Goal: Task Accomplishment & Management: Manage account settings

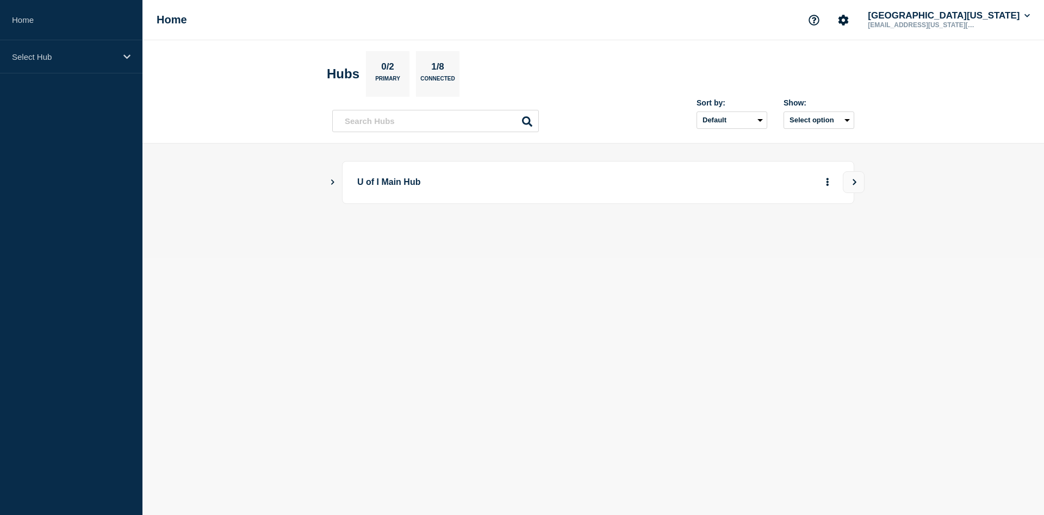
click at [332, 180] on icon "Show Connected Hubs" at bounding box center [332, 181] width 3 height 5
click at [793, 240] on button "See overview" at bounding box center [790, 237] width 58 height 22
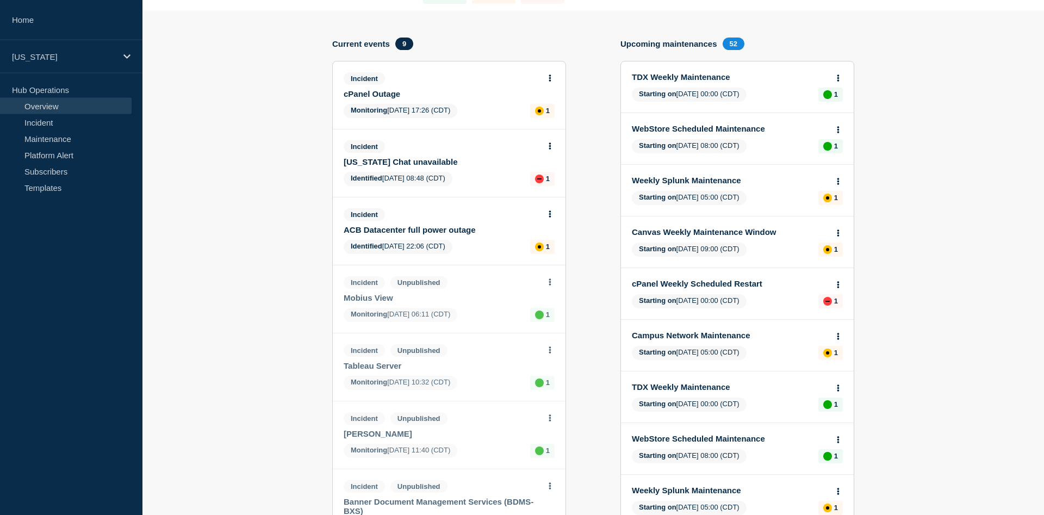
scroll to position [55, 0]
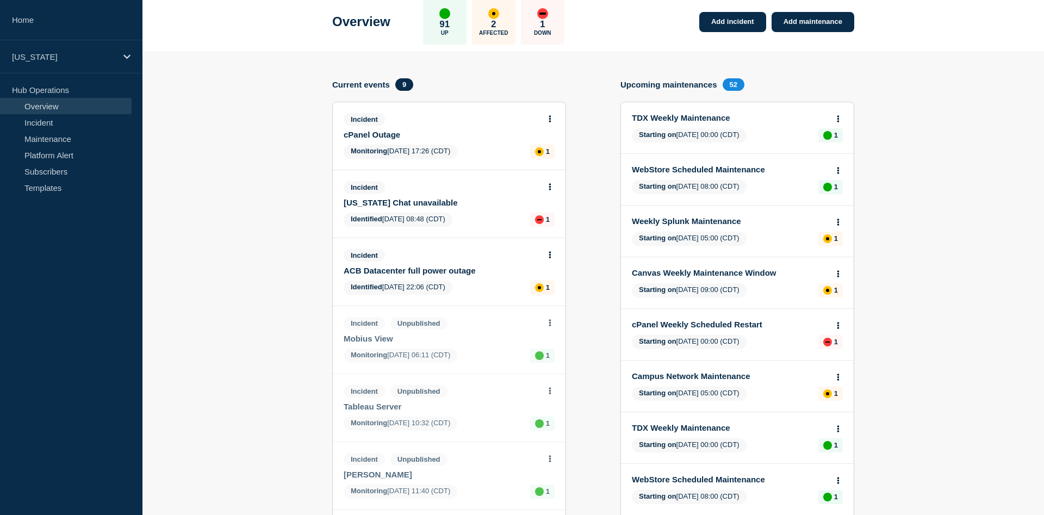
click at [388, 138] on link "cPanel Outage" at bounding box center [442, 134] width 196 height 9
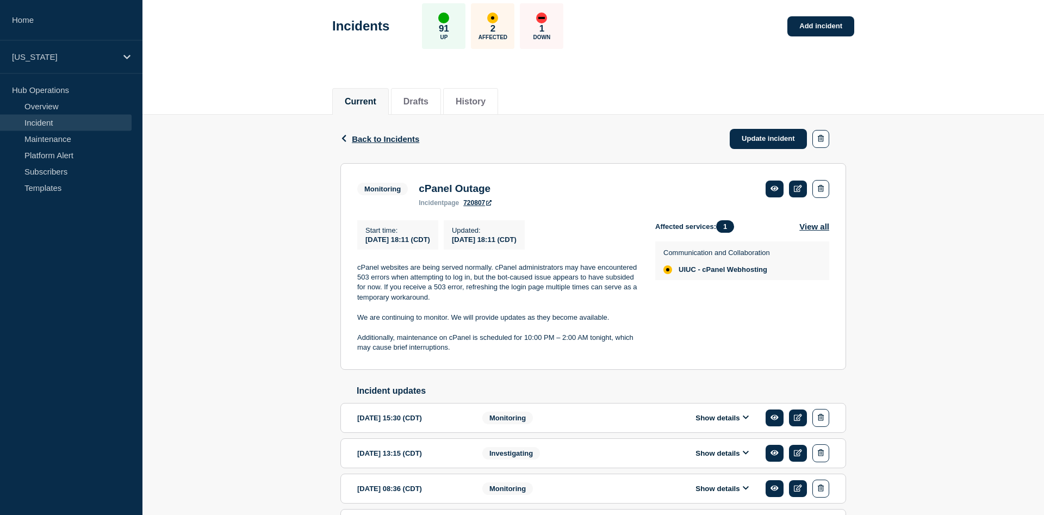
scroll to position [55, 0]
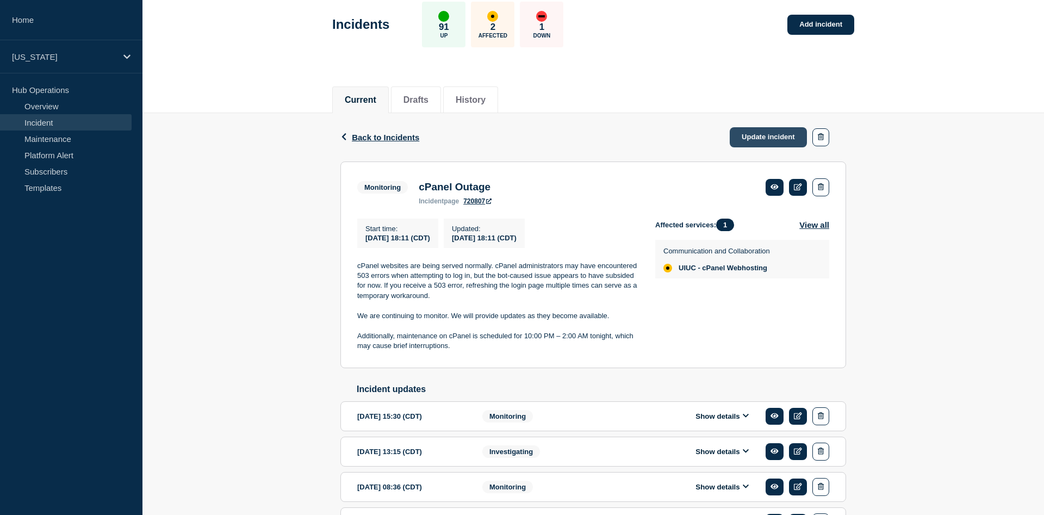
click at [770, 133] on link "Update incident" at bounding box center [768, 137] width 77 height 20
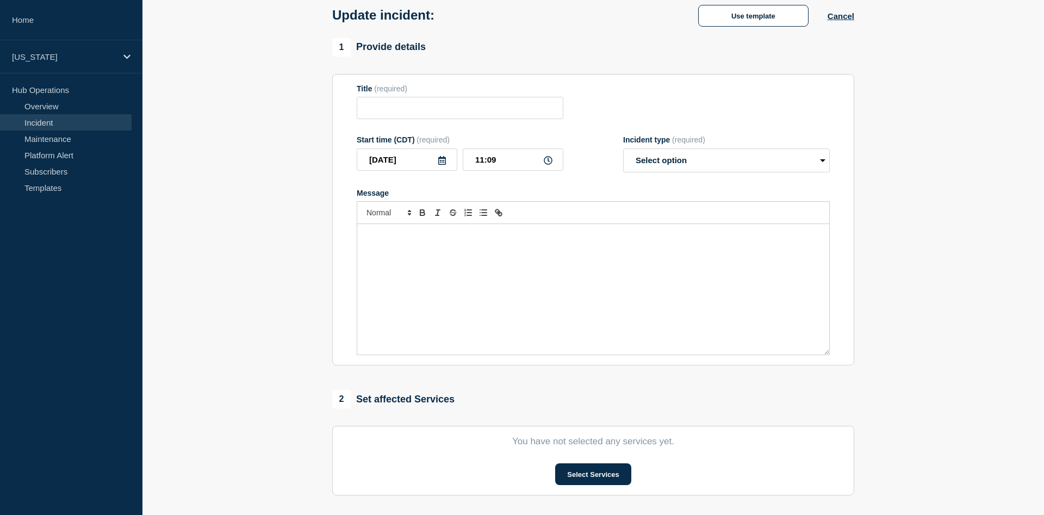
type input "cPanel Outage"
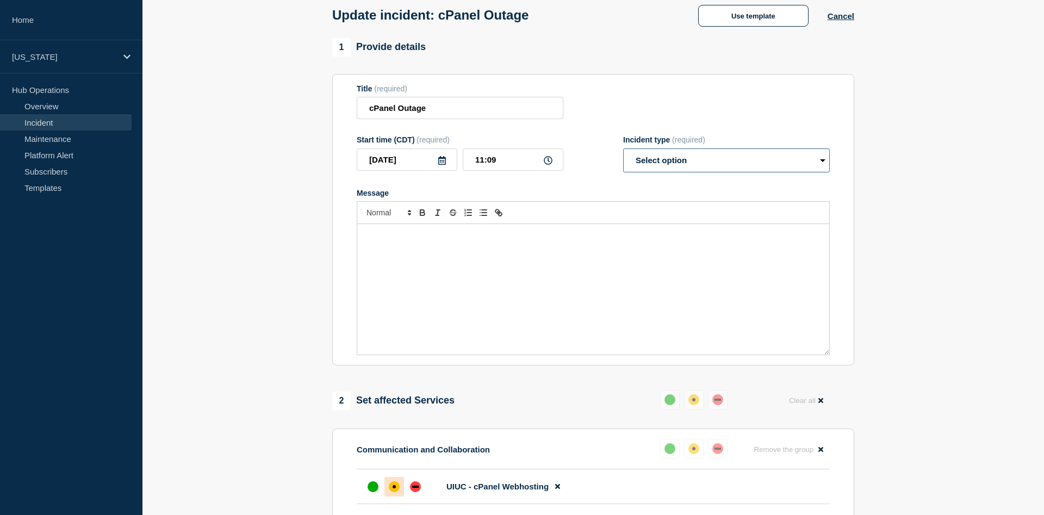
select select "monitoring"
click option "Monitoring" at bounding box center [0, 0] width 0 height 0
click at [442, 269] on div "Message" at bounding box center [593, 289] width 472 height 131
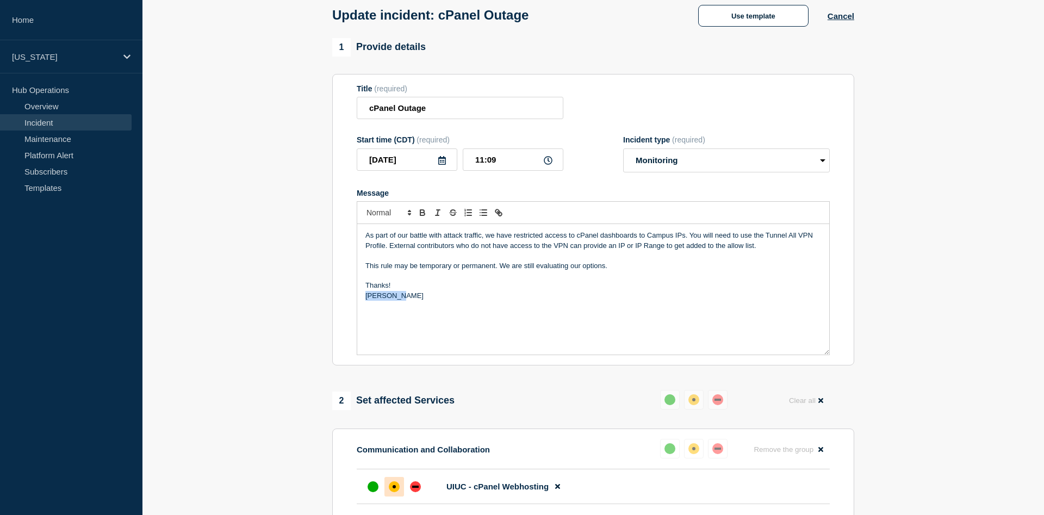
drag, startPoint x: 408, startPoint y: 303, endPoint x: 347, endPoint y: 304, distance: 61.5
click at [357, 304] on div "As part of our battle with attack traffic, we have restricted access to cPanel …" at bounding box center [593, 289] width 472 height 131
click at [764, 251] on p "As part of our battle with attack traffic, we have restricted access to cPanel …" at bounding box center [594, 241] width 456 height 20
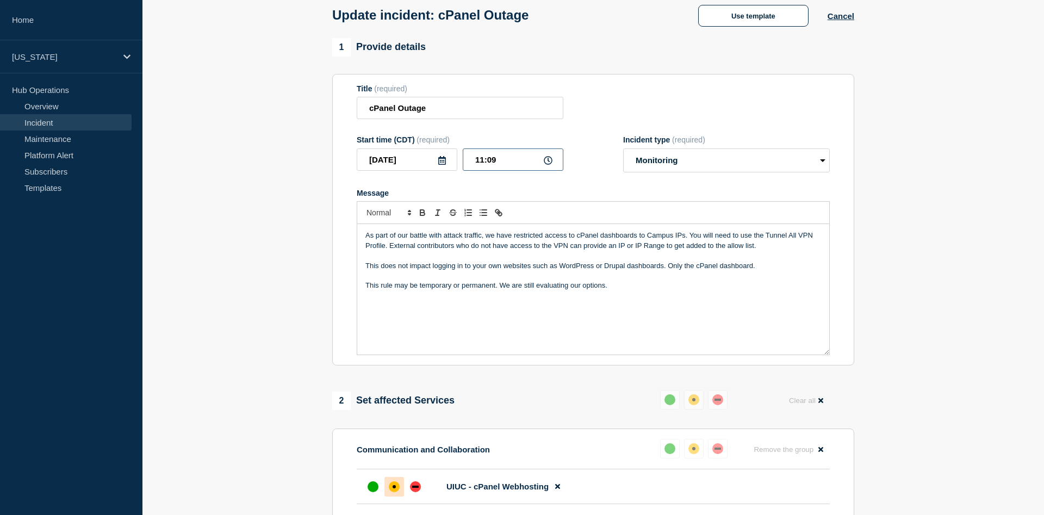
click at [499, 166] on input "11:09" at bounding box center [513, 159] width 101 height 22
type input "11:08"
click at [642, 290] on p "This rule may be temporary or permanent. We are still evaluating our options." at bounding box center [594, 286] width 456 height 10
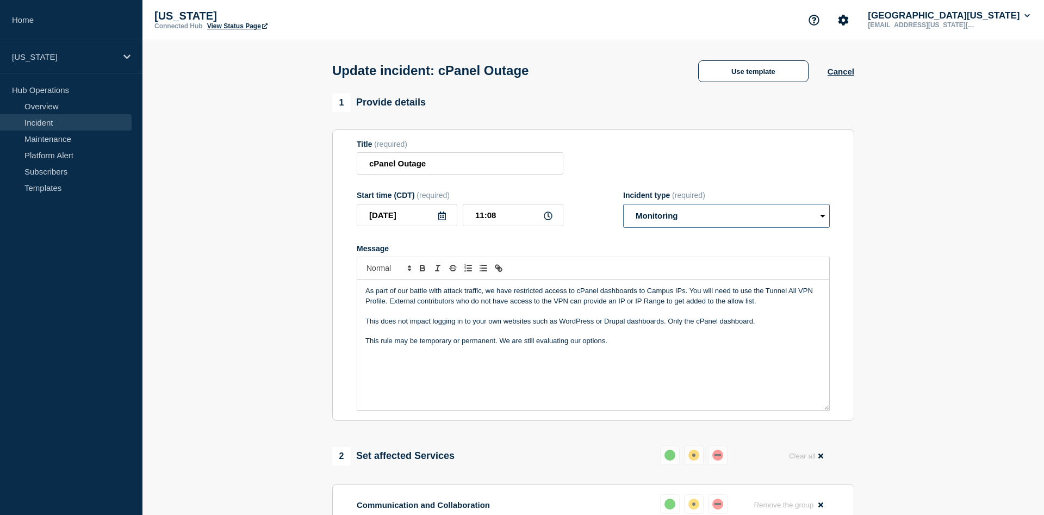
click at [623, 204] on select "Select option Investigating Identified Monitoring Resolved" at bounding box center [726, 216] width 207 height 24
click at [691, 220] on select "Select option Investigating Identified Monitoring Resolved" at bounding box center [726, 216] width 207 height 24
click at [570, 316] on p "Message" at bounding box center [594, 311] width 456 height 10
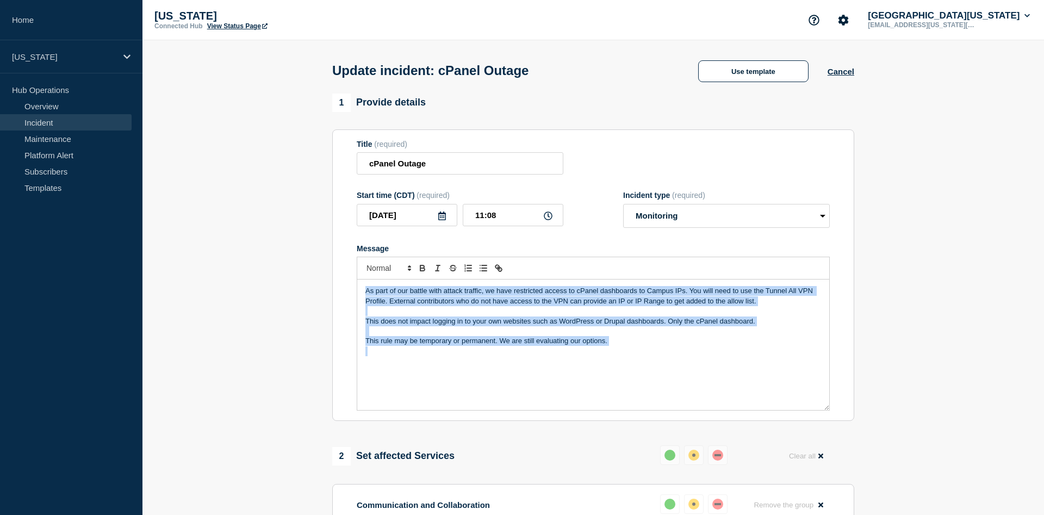
copy div "As part of our battle with attack traffic, we have restricted access to cPanel …"
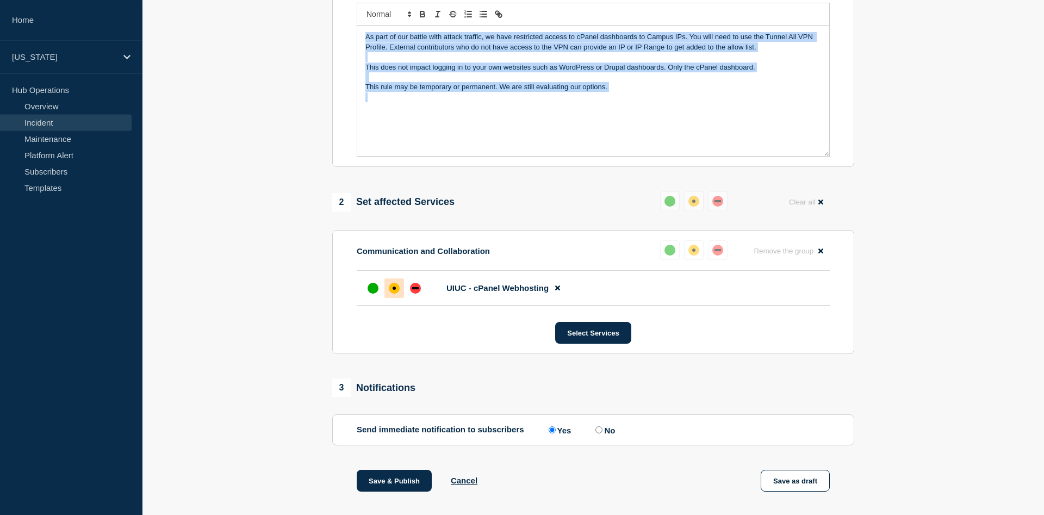
scroll to position [444, 0]
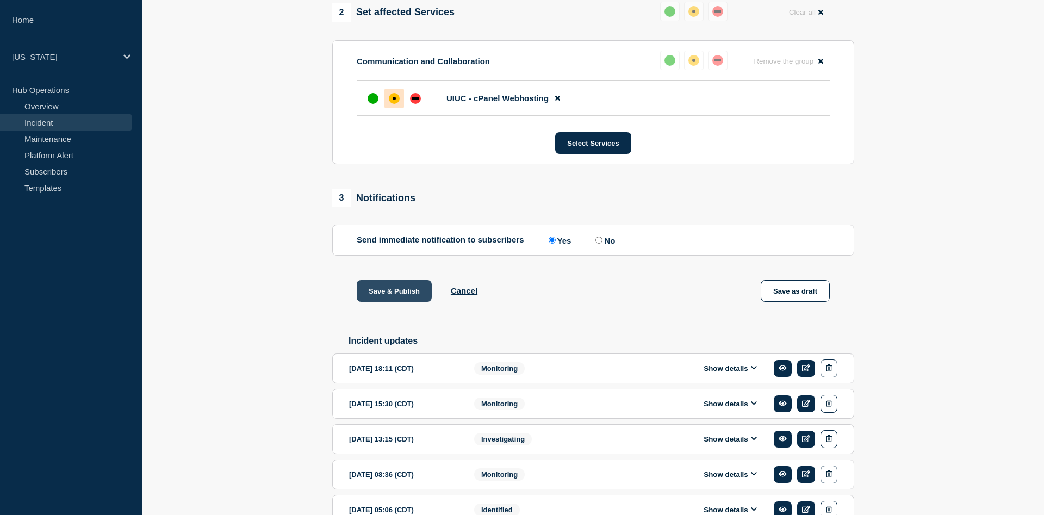
click at [398, 302] on button "Save & Publish" at bounding box center [394, 291] width 75 height 22
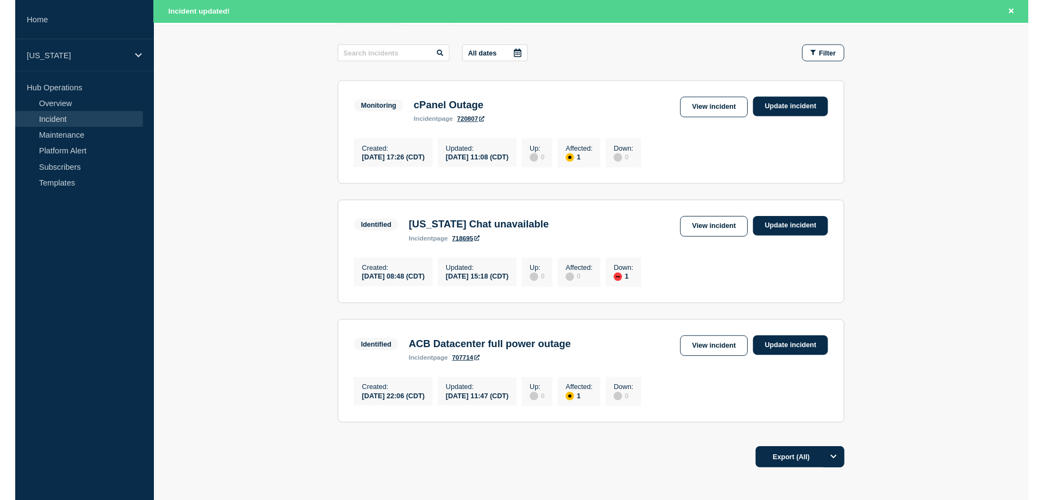
scroll to position [166, 0]
